Goal: Task Accomplishment & Management: Manage account settings

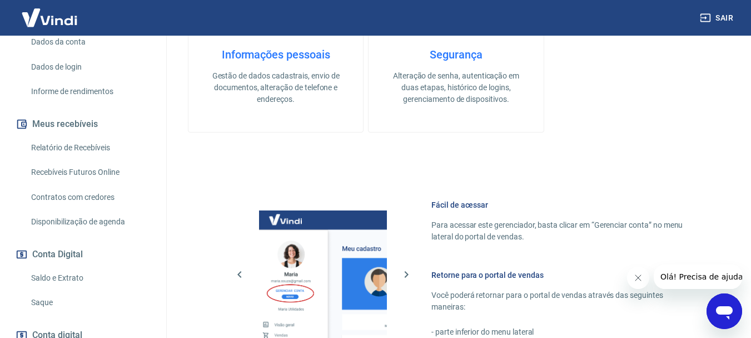
scroll to position [243, 0]
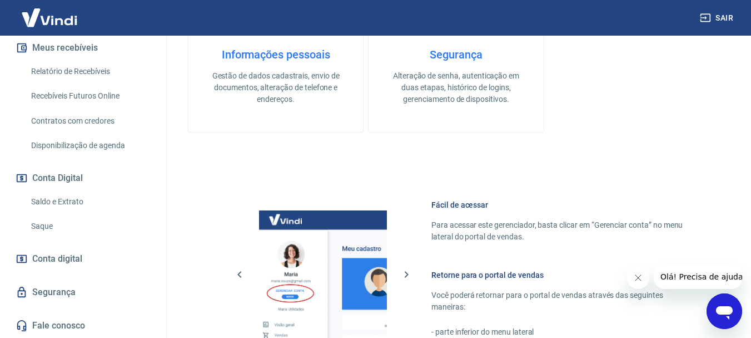
click at [75, 199] on link "Saldo e Extrato" at bounding box center [90, 201] width 126 height 23
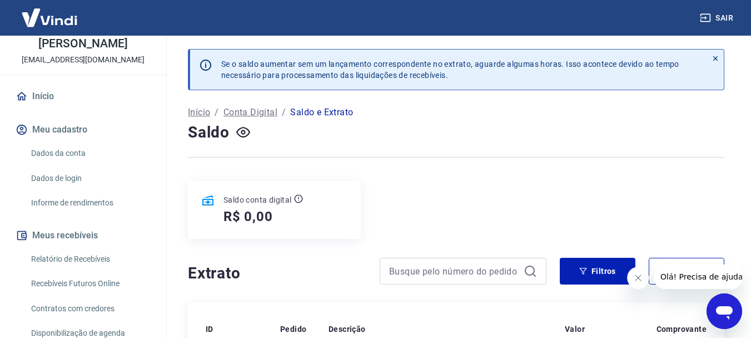
scroll to position [111, 0]
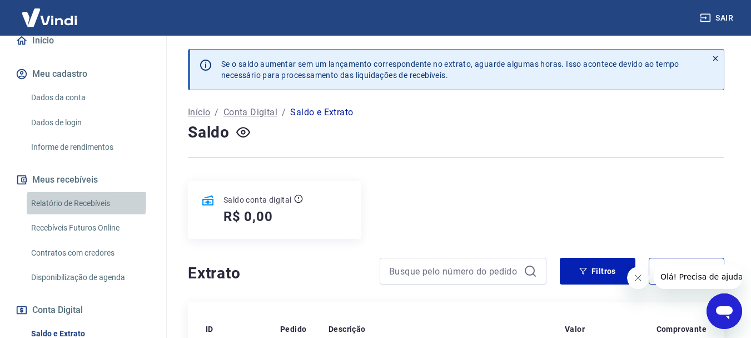
click at [55, 201] on link "Relatório de Recebíveis" at bounding box center [90, 203] width 126 height 23
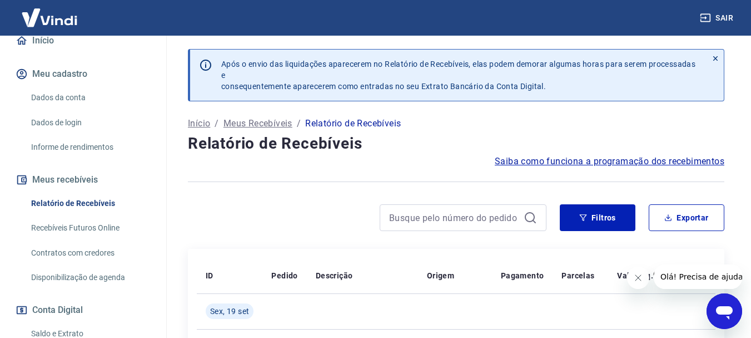
click at [43, 227] on link "Recebíveis Futuros Online" at bounding box center [90, 227] width 126 height 23
click at [710, 18] on icon "button" at bounding box center [706, 18] width 10 height 8
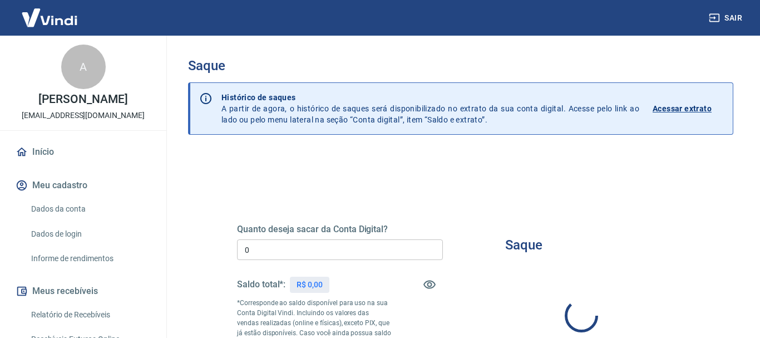
type input "R$ 0,00"
